Goal: Task Accomplishment & Management: Complete application form

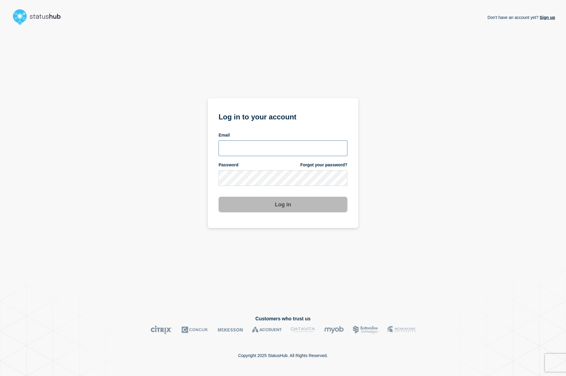
type input "[PERSON_NAME][EMAIL_ADDRESS][DOMAIN_NAME]"
click at [309, 205] on button "Log in" at bounding box center [282, 205] width 129 height 16
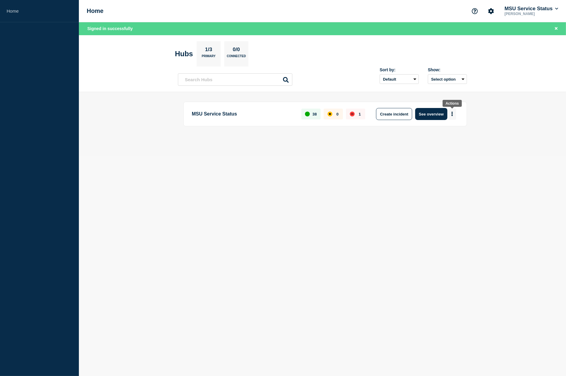
click at [454, 113] on button "More actions" at bounding box center [452, 114] width 8 height 11
drag, startPoint x: 378, startPoint y: 180, endPoint x: 382, endPoint y: 175, distance: 6.9
click at [378, 180] on body "Home Home MSU Service Status [PERSON_NAME] Signed in successfully Hubs 1/3 Prim…" at bounding box center [283, 188] width 566 height 376
click at [397, 112] on button "Create incident" at bounding box center [394, 114] width 36 height 12
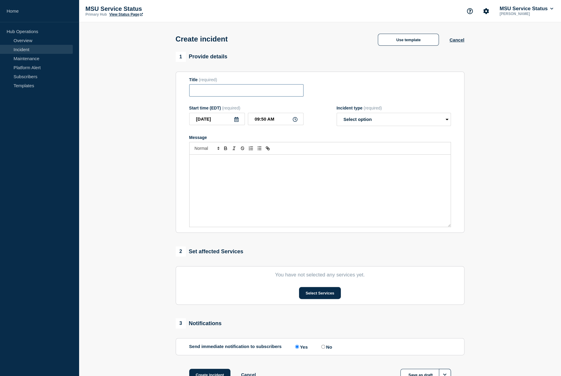
click at [208, 91] on input "Title" at bounding box center [246, 90] width 114 height 12
paste input "[Incident - Investigating] Athena Is Unavailable"
type input "[Incident - Investigating] Athena Printing is Degraded"
click at [267, 124] on input "09:50 AM" at bounding box center [276, 119] width 56 height 12
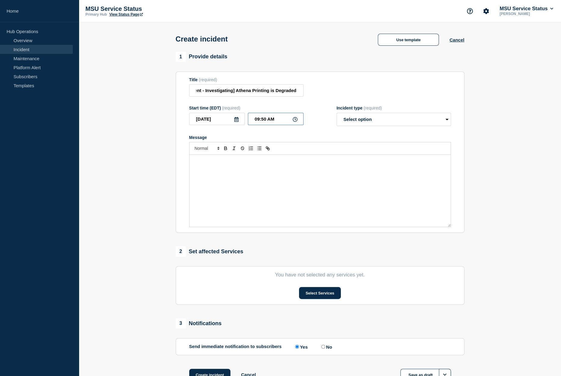
scroll to position [0, 0]
type input "09:30 AM"
click at [396, 120] on select "Select option Investigating Identified Monitoring" at bounding box center [394, 119] width 114 height 13
select select "investigating"
click at [337, 115] on select "Select option Investigating Identified Monitoring" at bounding box center [394, 119] width 114 height 13
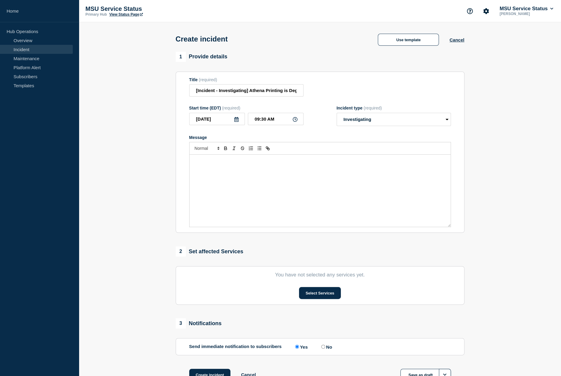
click at [267, 173] on div "Message" at bounding box center [320, 191] width 261 height 72
click at [208, 164] on p "Message" at bounding box center [320, 160] width 252 height 5
click at [195, 163] on span "On Tuesday, September 16, 2025 at 9:30 AM, an incident was reported that impact…" at bounding box center [314, 164] width 241 height 10
click at [355, 162] on span "On Tuesday, September 16, 2025 at 9:30 AM, an incident was reported that impact…" at bounding box center [314, 164] width 241 height 10
click at [190, 174] on div "On Tuesday, September 16, 2025 at 9:30 AM, an incident was reported that impact…" at bounding box center [320, 191] width 261 height 72
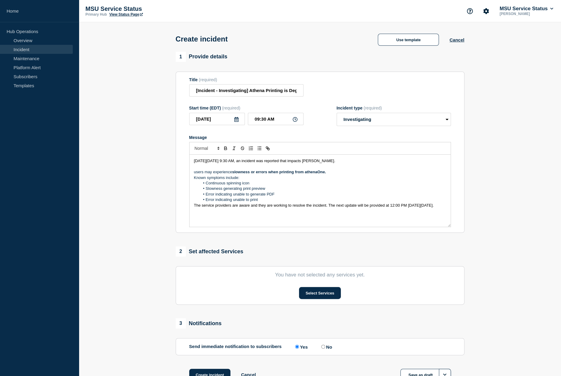
click at [190, 174] on div "On Tuesday, September 16, 2025 at 9:30 AM, an incident was reported that impact…" at bounding box center [320, 191] width 261 height 72
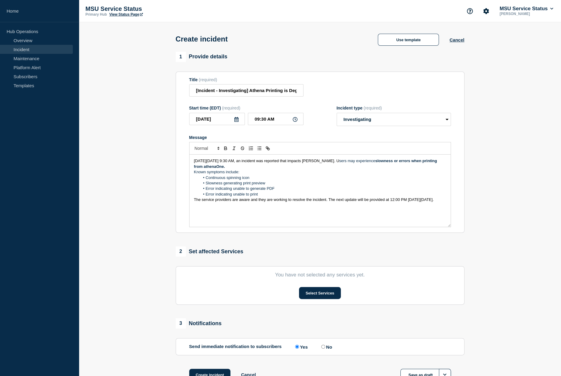
drag, startPoint x: 248, startPoint y: 174, endPoint x: 192, endPoint y: 174, distance: 56.0
click at [192, 174] on div "On Tuesday, September 16, 2025 at 9:30 AM, an incident was reported that impact…" at bounding box center [320, 191] width 261 height 72
drag, startPoint x: 395, startPoint y: 164, endPoint x: 396, endPoint y: 170, distance: 6.4
click at [396, 169] on p "On Tuesday, September 16, 2025 at 9:30 AM, an incident was reported that impact…" at bounding box center [320, 163] width 252 height 11
click at [226, 148] on icon "Toggle bold text" at bounding box center [225, 148] width 5 height 5
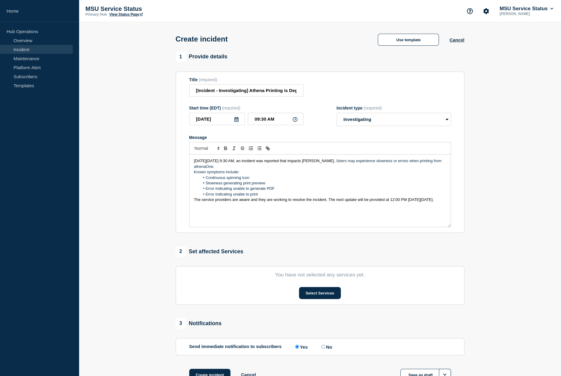
click at [283, 174] on p "Known symptoms include:" at bounding box center [320, 171] width 252 height 5
click at [248, 174] on p "Known symptoms include:" at bounding box center [320, 171] width 252 height 5
click at [244, 169] on p "On Tuesday, September 16, 2025 at 9:30 AM, an incident was reported that impact…" at bounding box center [320, 163] width 252 height 11
drag, startPoint x: 263, startPoint y: 195, endPoint x: 203, endPoint y: 178, distance: 62.0
click at [203, 178] on ol "Continuous spinning icon Slowness generating print preview Error indicating una…" at bounding box center [320, 186] width 252 height 22
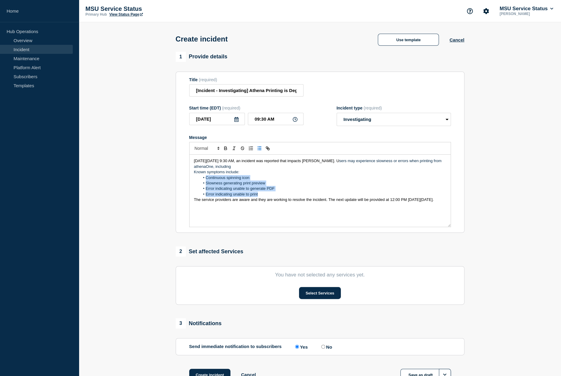
click at [262, 177] on li "Continuous spinning icon" at bounding box center [323, 177] width 246 height 5
click at [240, 172] on p "Known symptoms include:" at bounding box center [320, 171] width 252 height 5
drag, startPoint x: 244, startPoint y: 174, endPoint x: 186, endPoint y: 171, distance: 57.5
click at [186, 173] on section "Title (required) [Incident - Investigating] Athena Printing is Degraded Start t…" at bounding box center [320, 153] width 289 height 162
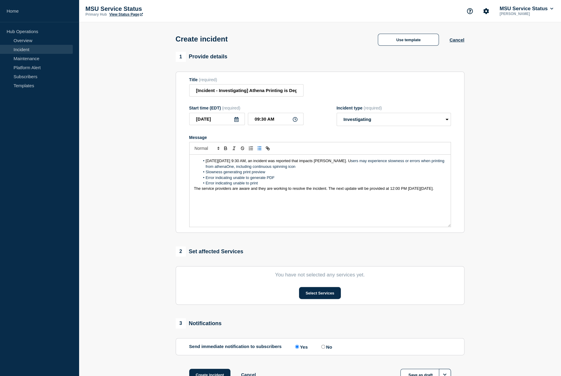
click at [331, 172] on li "Slowness generating print preview" at bounding box center [323, 171] width 246 height 5
click at [207, 175] on li "Slowness generating print preview," at bounding box center [323, 171] width 246 height 5
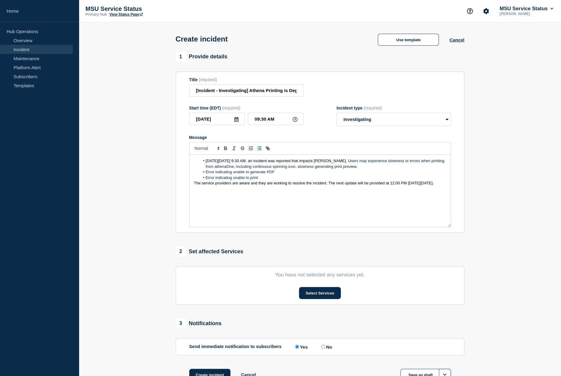
click at [394, 172] on li "Error indicating unable to generate PDF" at bounding box center [323, 171] width 246 height 5
click at [388, 168] on li "On Tuesday, September 16, 2025 at 9:30 AM, an incident was reported that impact…" at bounding box center [323, 163] width 246 height 11
drag, startPoint x: 233, startPoint y: 175, endPoint x: 197, endPoint y: 175, distance: 36.1
click at [197, 175] on ol "On Tuesday, September 16, 2025 at 9:30 AM, an incident was reported that impact…" at bounding box center [320, 169] width 252 height 22
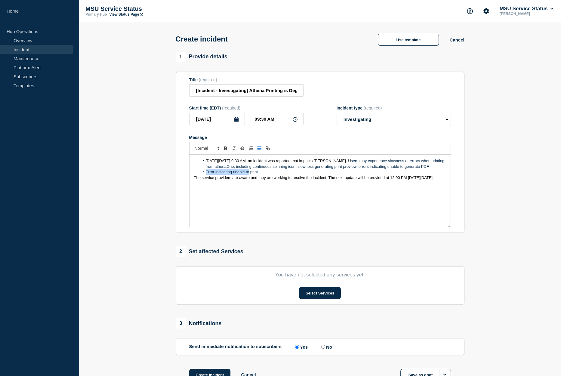
drag, startPoint x: 249, startPoint y: 179, endPoint x: 202, endPoint y: 180, distance: 47.9
click at [202, 175] on li "Error indicating unable to print" at bounding box center [323, 171] width 246 height 5
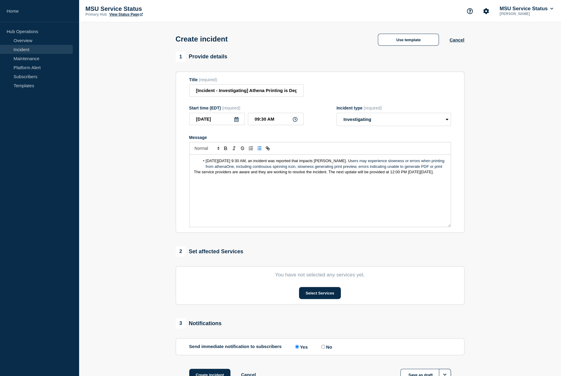
click at [206, 163] on span "On Tuesday, September 16, 2025 at 9:30 AM, an incident was reported that impact…" at bounding box center [278, 161] width 145 height 5
click at [447, 167] on div "On Tuesday, September 16, 2025 at 9:30 AM, an incident was reported that impact…" at bounding box center [320, 191] width 261 height 72
click at [286, 199] on div "On Tuesday, September 16, 2025 at 9:30 AM, an incident was reported that impact…" at bounding box center [320, 191] width 261 height 72
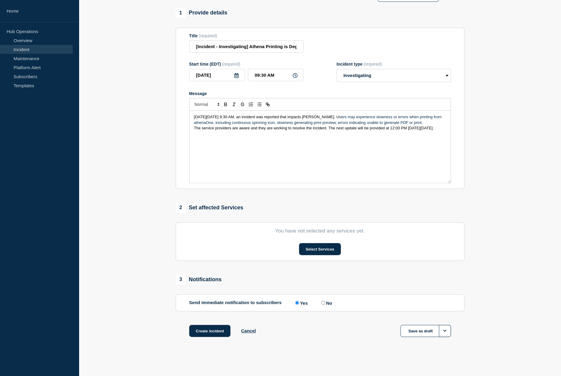
scroll to position [46, 0]
click at [324, 250] on button "Select Services" at bounding box center [320, 249] width 42 height 12
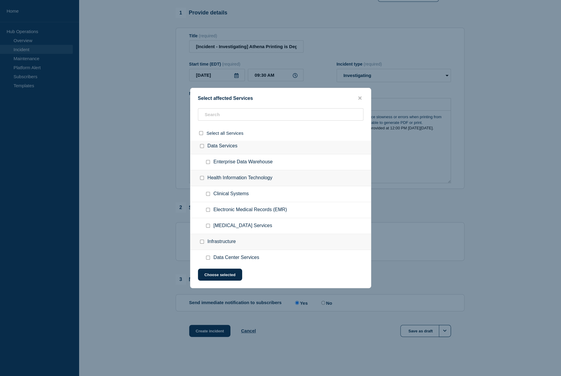
scroll to position [331, 0]
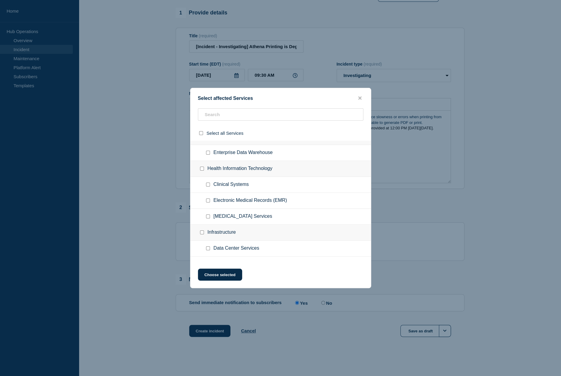
click at [207, 203] on input "Electronic Medical Records (EMR) checkbox" at bounding box center [208, 201] width 4 height 4
checkbox input "true"
click at [222, 274] on button "Choose selected" at bounding box center [220, 275] width 44 height 12
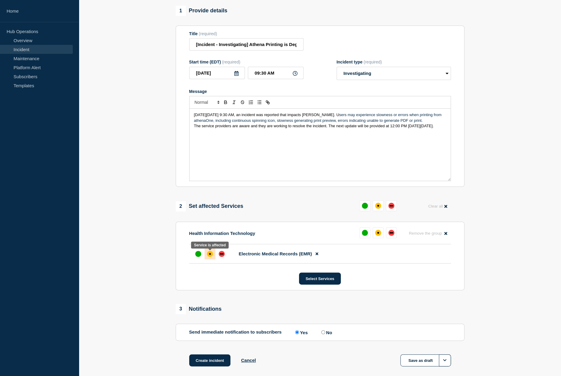
click at [207, 254] on div "affected" at bounding box center [210, 254] width 6 height 6
click at [211, 361] on button "Create incident" at bounding box center [210, 361] width 42 height 12
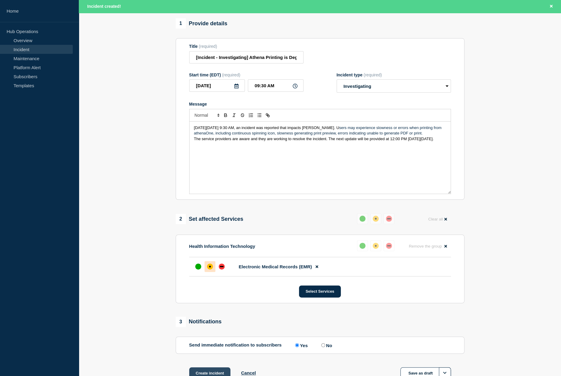
scroll to position [59, 0]
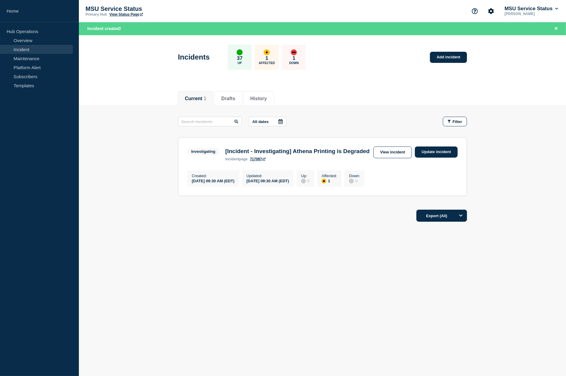
click at [257, 161] on link "717097" at bounding box center [258, 159] width 16 height 4
